Goal: Check status: Check status

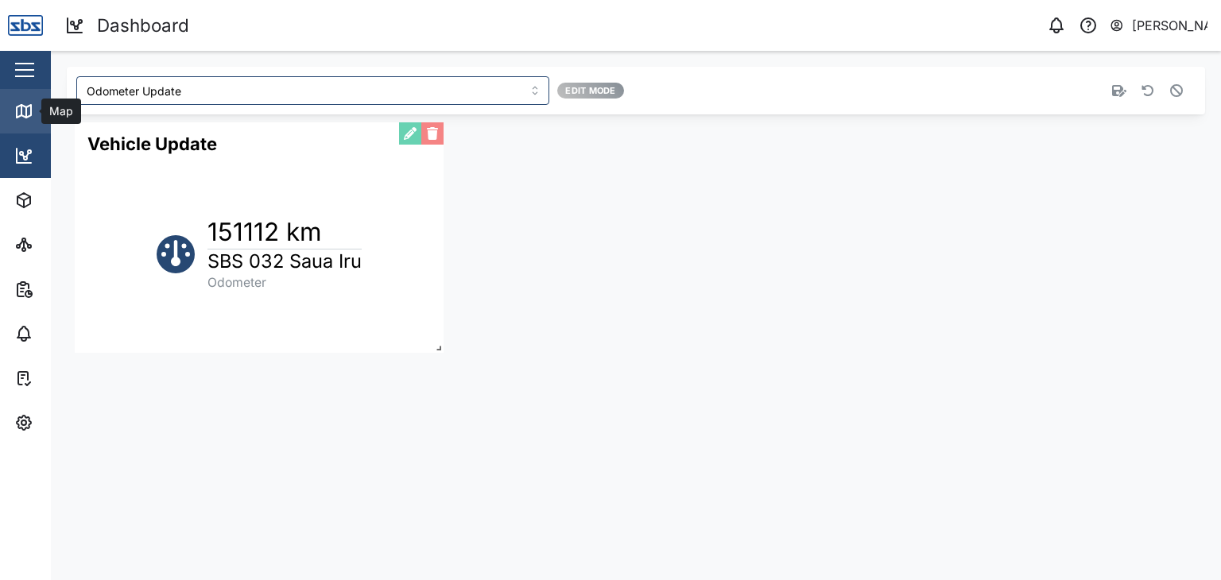
click at [29, 112] on icon at bounding box center [23, 111] width 19 height 19
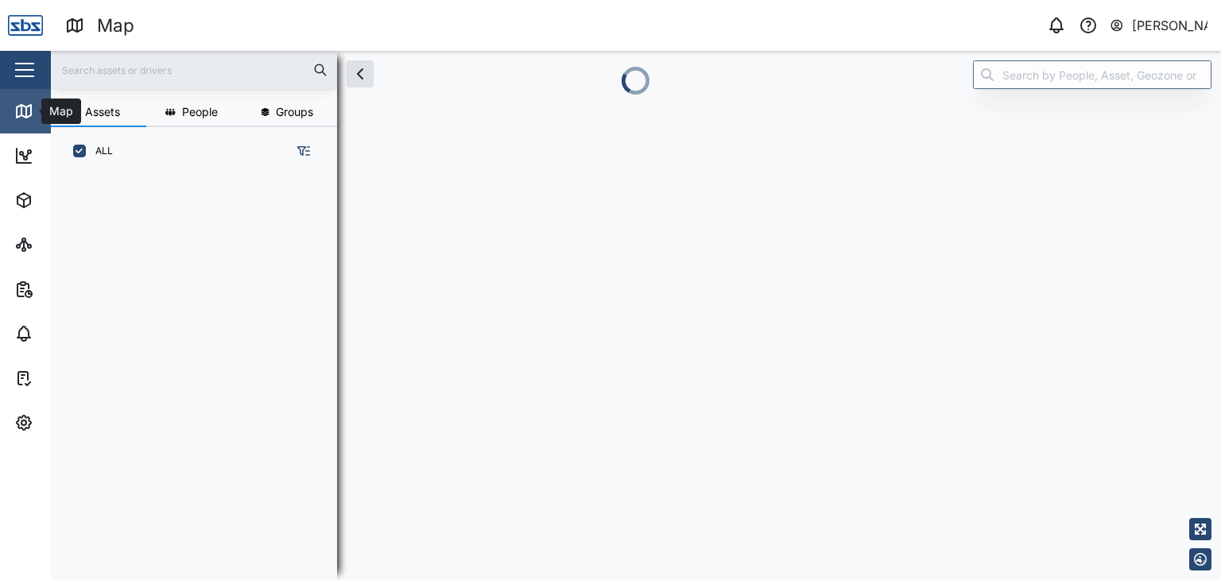
scroll to position [385, 248]
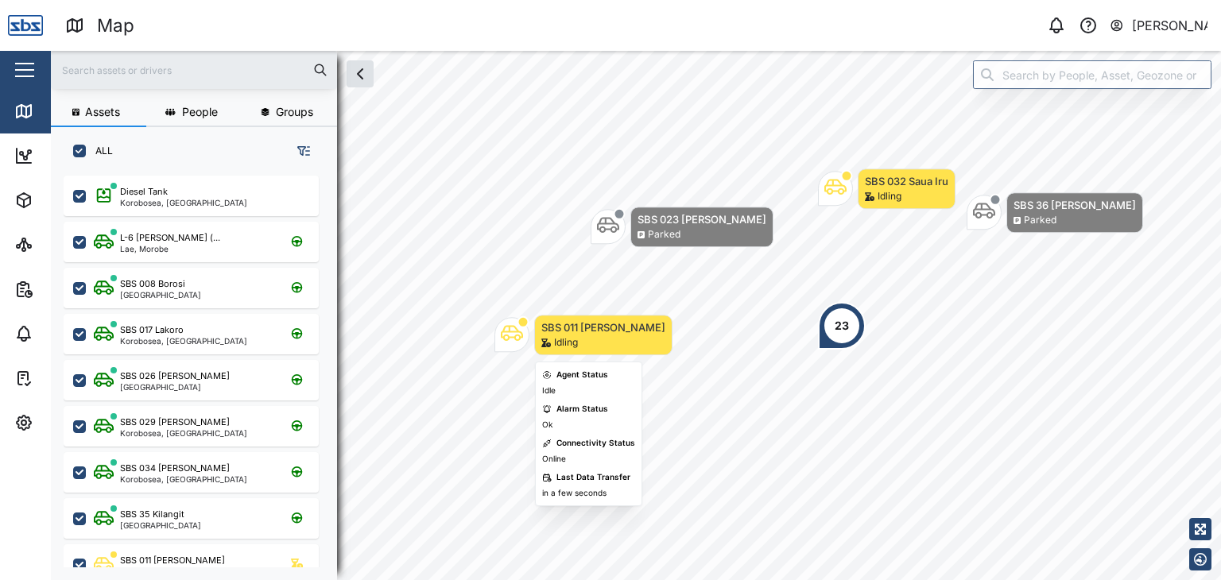
click at [515, 345] on div "Map marker" at bounding box center [512, 335] width 22 height 26
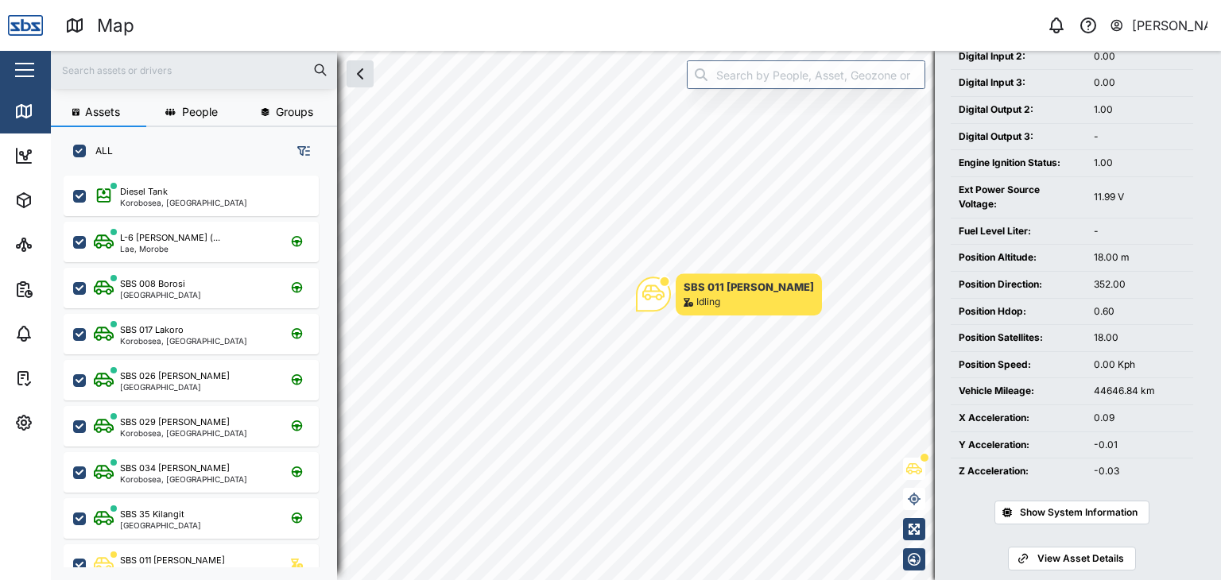
scroll to position [488, 0]
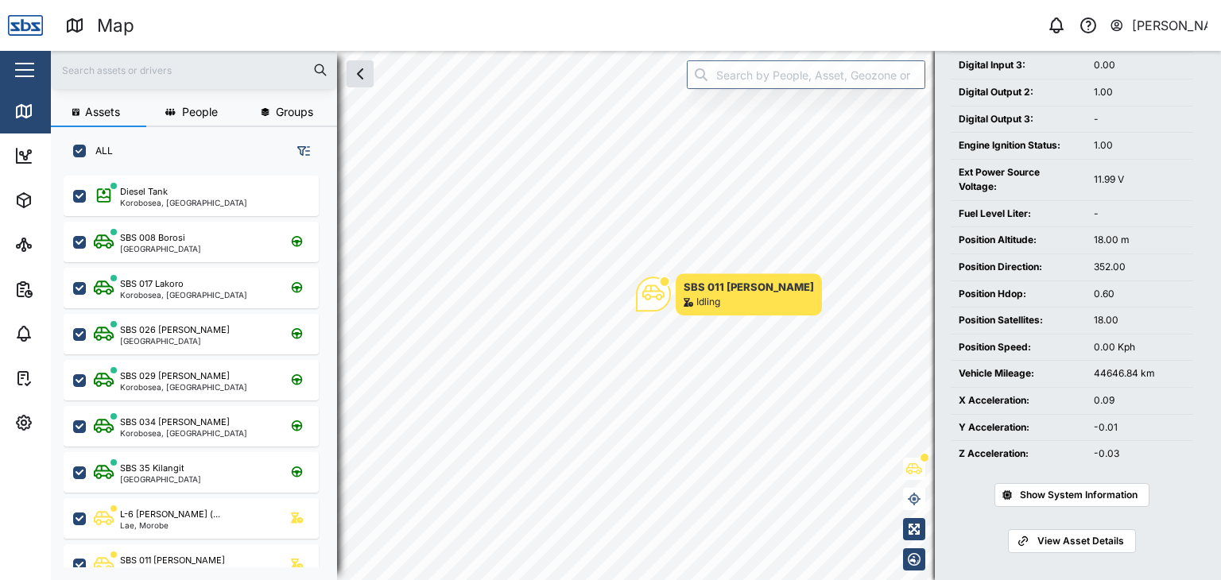
click at [1082, 541] on span "View Asset Details" at bounding box center [1081, 541] width 87 height 22
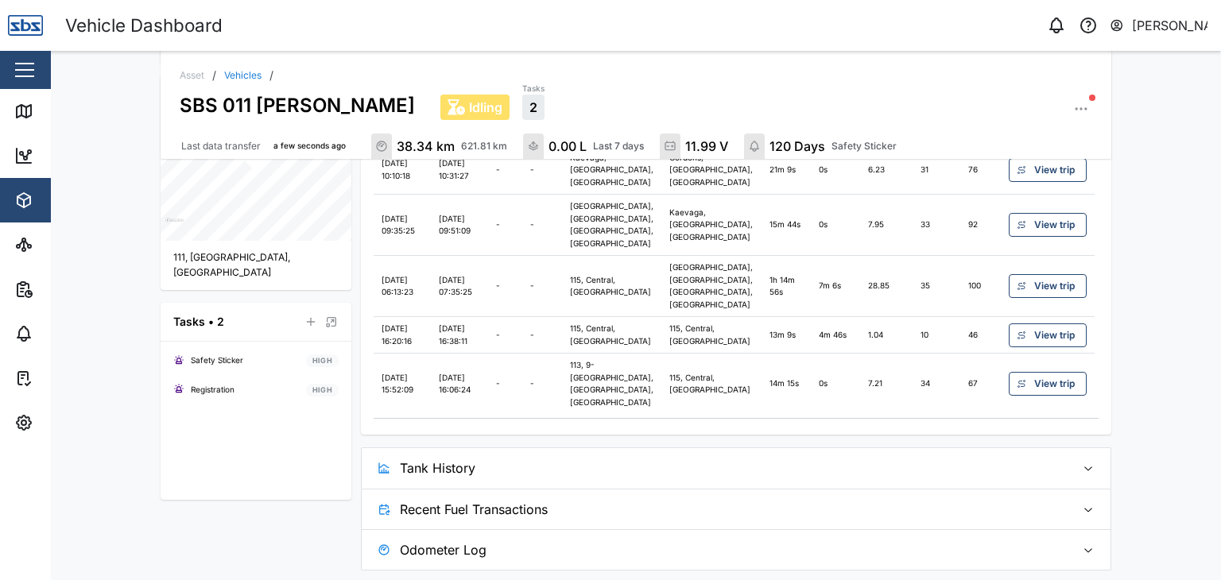
scroll to position [557, 0]
click at [451, 473] on span "Tank History" at bounding box center [732, 465] width 664 height 40
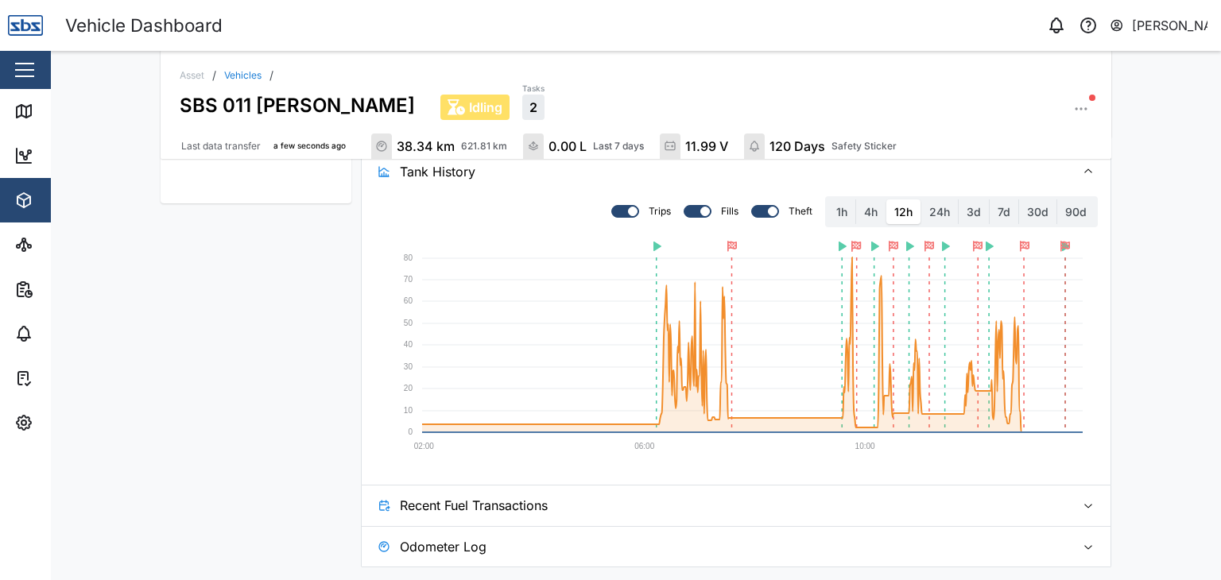
scroll to position [849, 0]
click at [32, 105] on icon at bounding box center [23, 111] width 19 height 19
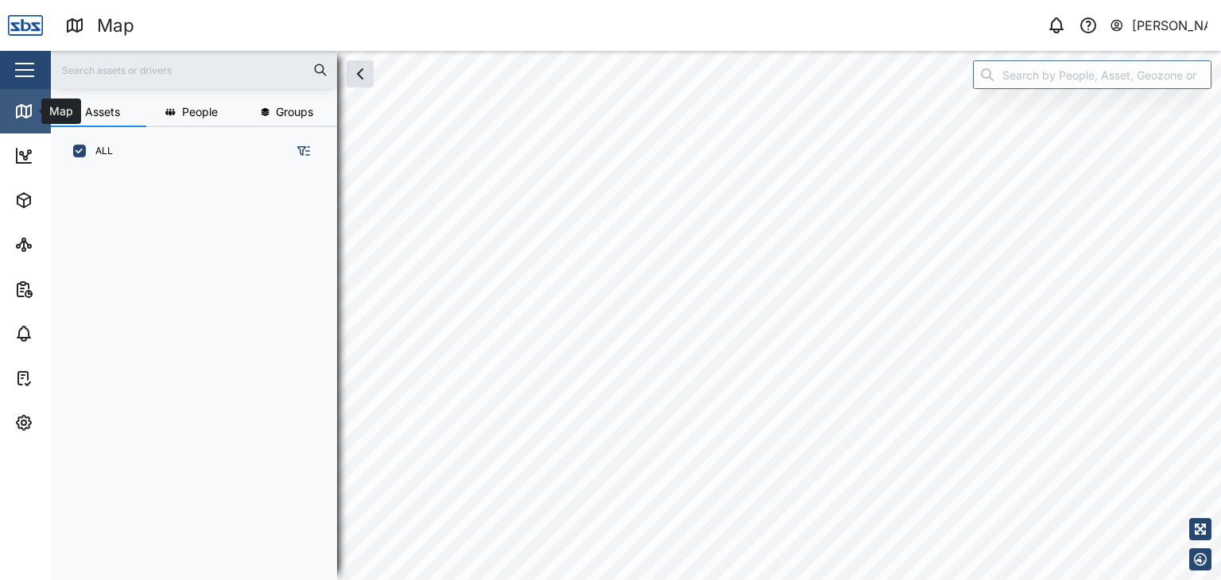
scroll to position [385, 248]
